Goal: Task Accomplishment & Management: Use online tool/utility

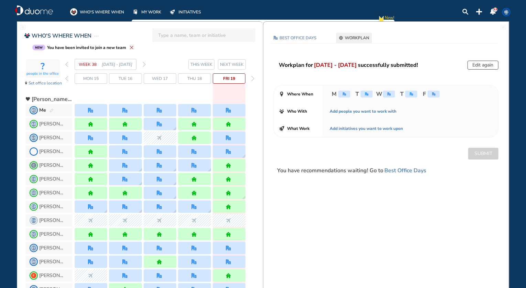
click at [143, 62] on img "forward week" at bounding box center [144, 65] width 3 height 6
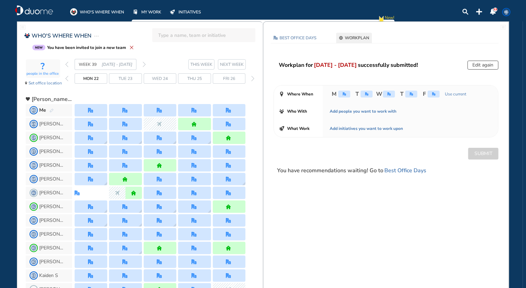
drag, startPoint x: 145, startPoint y: 60, endPoint x: 145, endPoint y: 64, distance: 3.5
click at [145, 61] on div "WEEK 39 [DATE] - [DATE]" at bounding box center [105, 64] width 81 height 11
click at [145, 64] on img "forward week" at bounding box center [144, 65] width 3 height 6
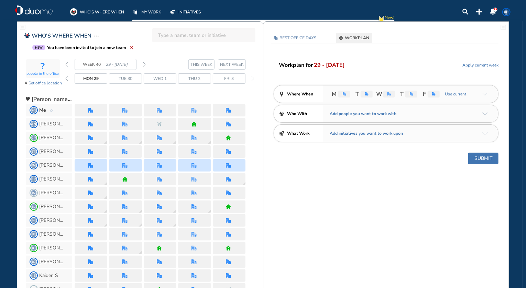
click at [95, 107] on div at bounding box center [91, 110] width 33 height 12
click at [487, 159] on button "Submit" at bounding box center [484, 158] width 30 height 12
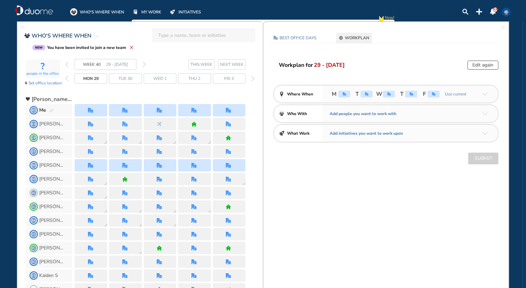
click at [145, 63] on img "forward week" at bounding box center [144, 65] width 3 height 6
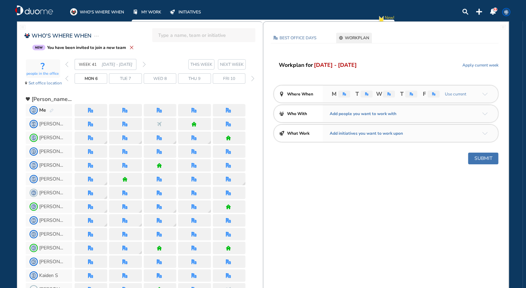
click at [486, 156] on button "Submit" at bounding box center [484, 158] width 30 height 12
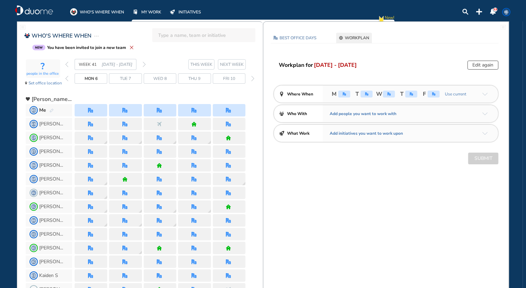
click at [144, 64] on img "forward week" at bounding box center [144, 65] width 3 height 6
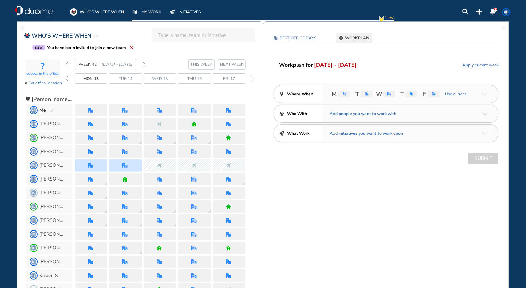
click at [67, 62] on img "back week" at bounding box center [66, 65] width 3 height 6
